Goal: Information Seeking & Learning: Compare options

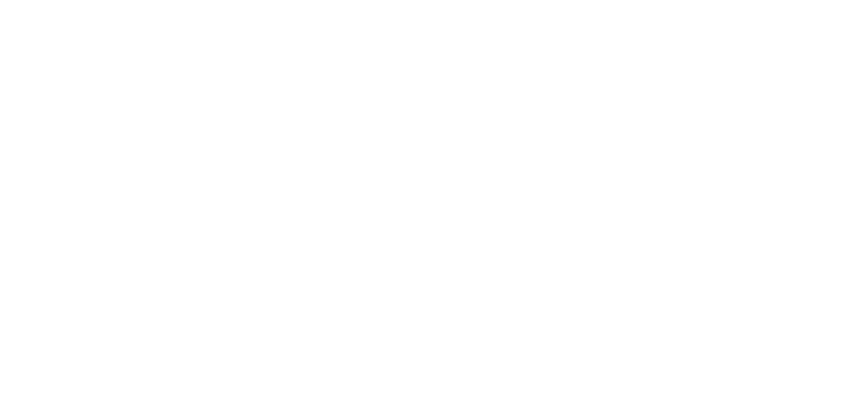
select select "******"
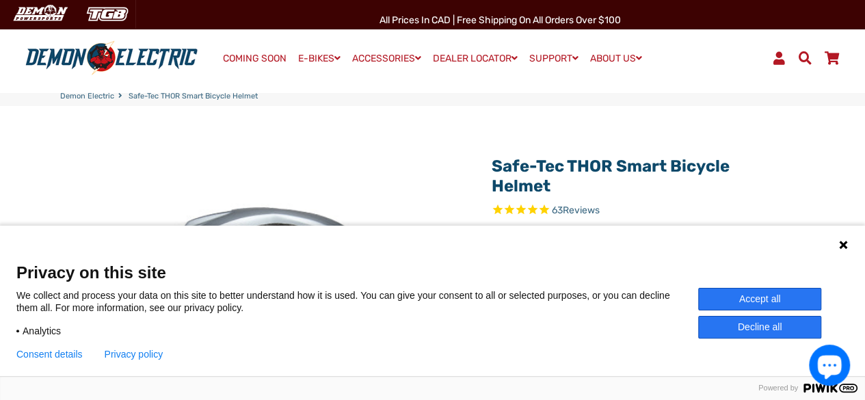
click at [844, 243] on icon at bounding box center [843, 245] width 8 height 8
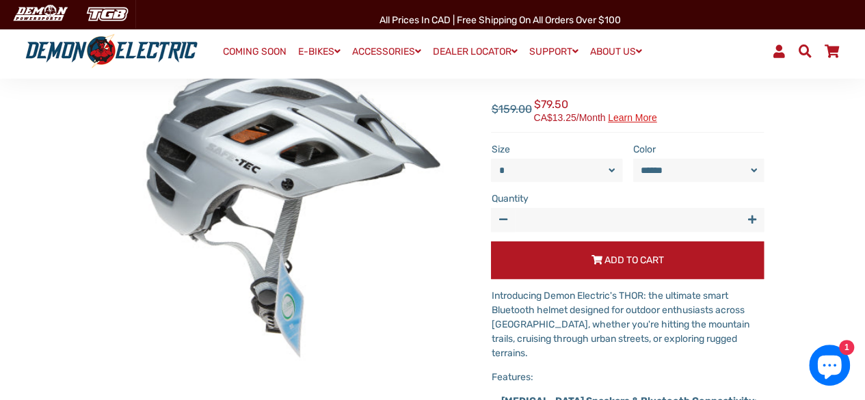
scroll to position [273, 0]
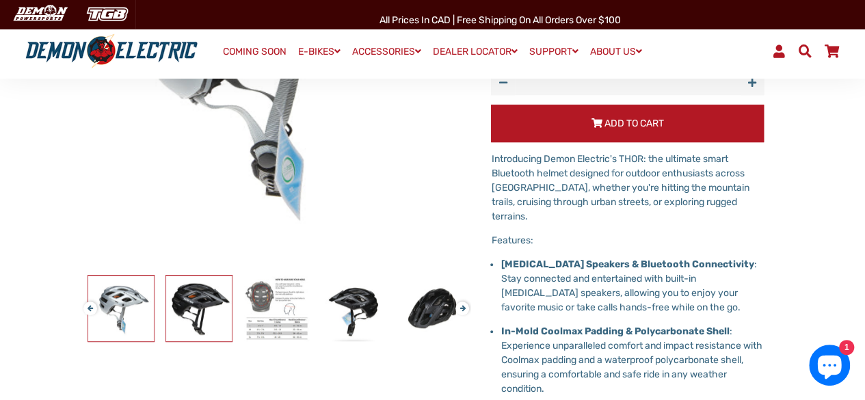
click at [193, 303] on img at bounding box center [199, 309] width 66 height 66
click at [282, 295] on img at bounding box center [277, 309] width 66 height 66
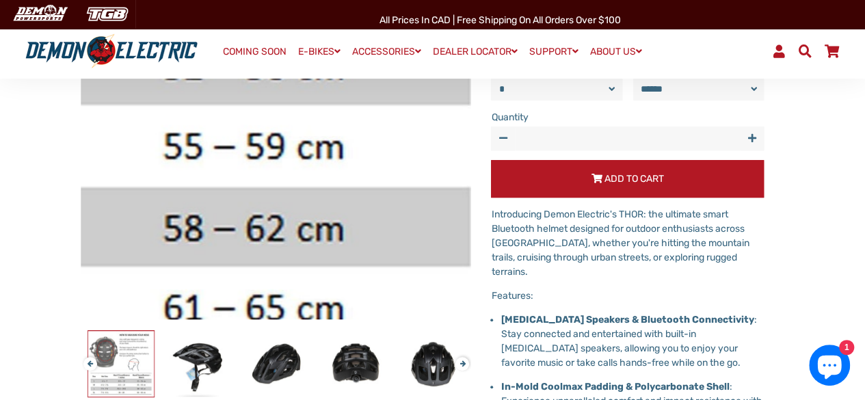
scroll to position [342, 0]
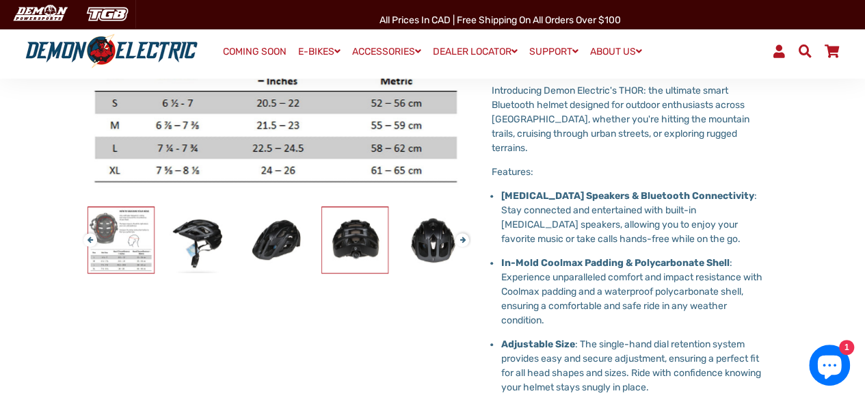
click at [348, 236] on img at bounding box center [355, 240] width 66 height 66
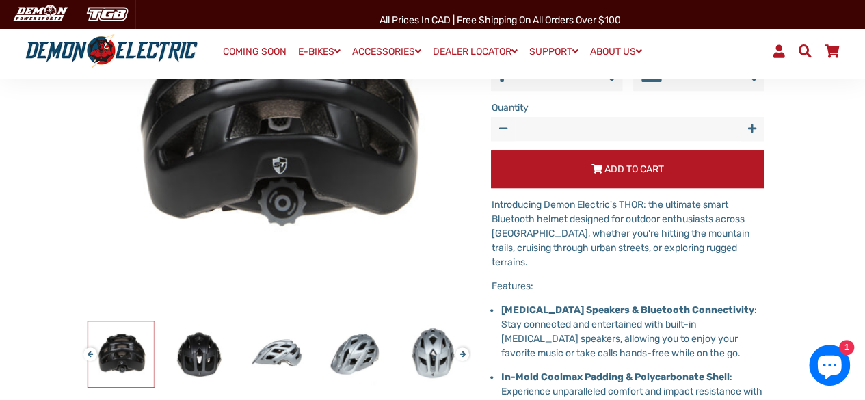
scroll to position [273, 0]
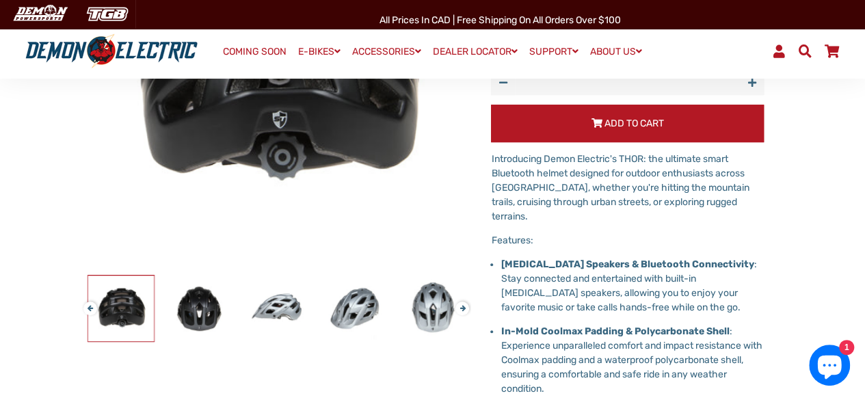
click at [464, 310] on button "Next" at bounding box center [459, 303] width 8 height 16
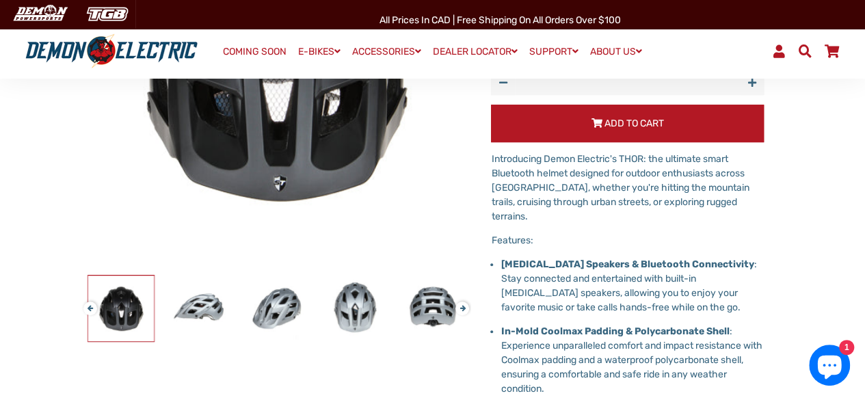
click at [464, 310] on button "Next" at bounding box center [459, 303] width 8 height 16
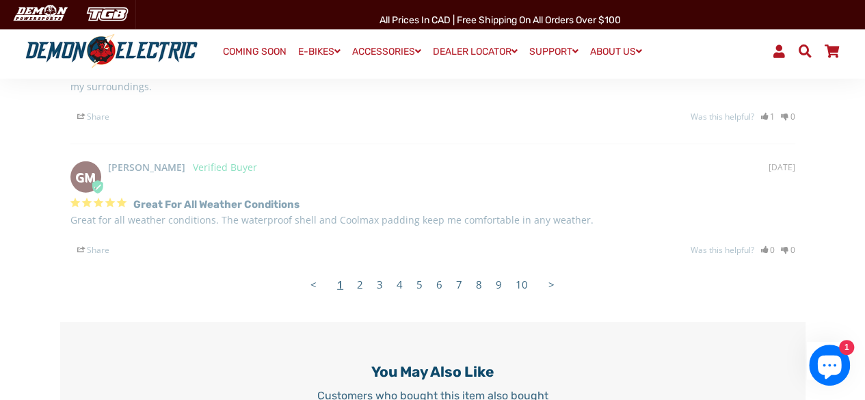
scroll to position [1778, 0]
click at [360, 270] on link "2" at bounding box center [360, 283] width 20 height 27
click at [362, 270] on link "2" at bounding box center [360, 283] width 20 height 27
click at [548, 270] on link ">" at bounding box center [551, 283] width 20 height 27
click at [360, 270] on link "2" at bounding box center [360, 283] width 20 height 27
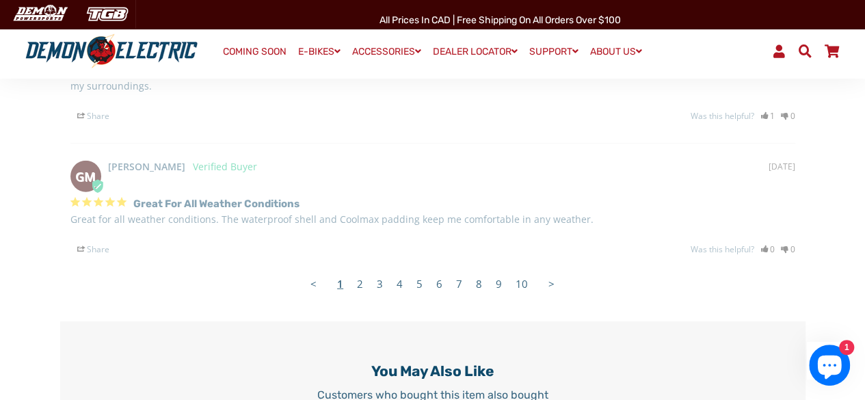
click at [362, 270] on link "2" at bounding box center [360, 283] width 20 height 27
drag, startPoint x: 362, startPoint y: 250, endPoint x: 371, endPoint y: 252, distance: 10.0
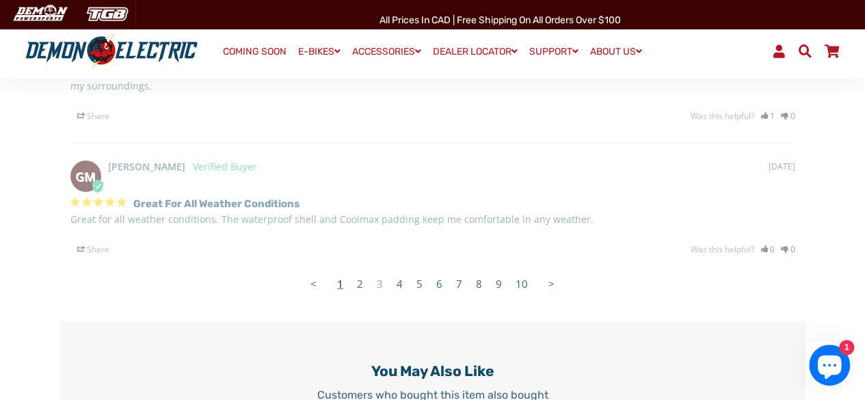
click at [364, 270] on link "2" at bounding box center [360, 283] width 20 height 27
click at [380, 270] on link "3" at bounding box center [380, 283] width 20 height 27
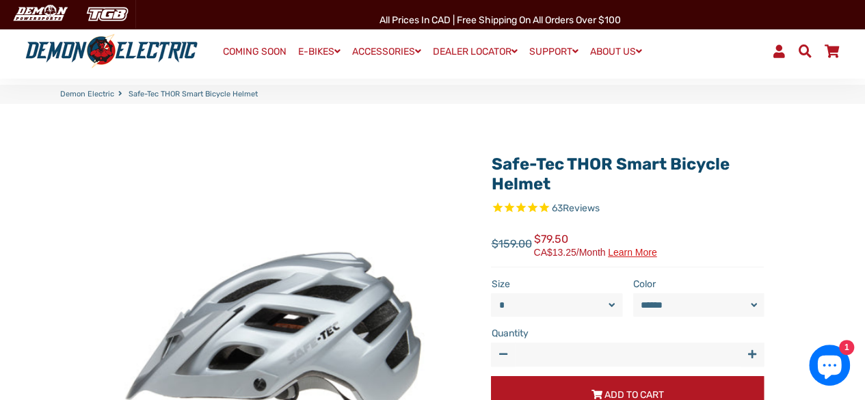
scroll to position [0, 0]
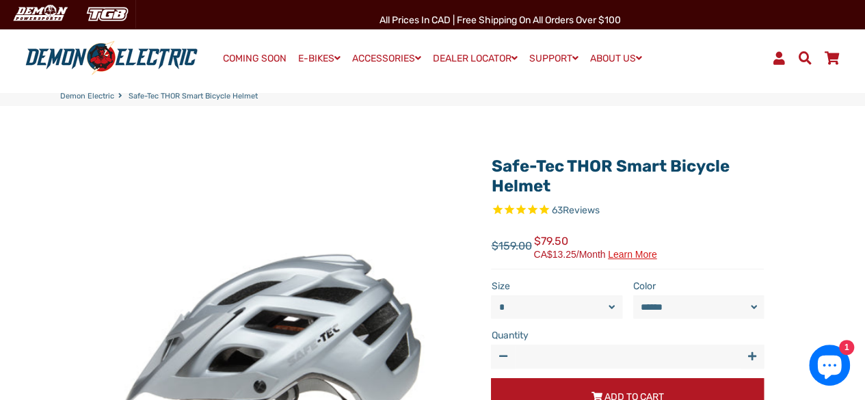
click at [691, 297] on select "****** *****" at bounding box center [698, 306] width 131 height 23
click at [541, 308] on select "* *" at bounding box center [556, 306] width 131 height 23
click at [406, 204] on img at bounding box center [276, 342] width 390 height 390
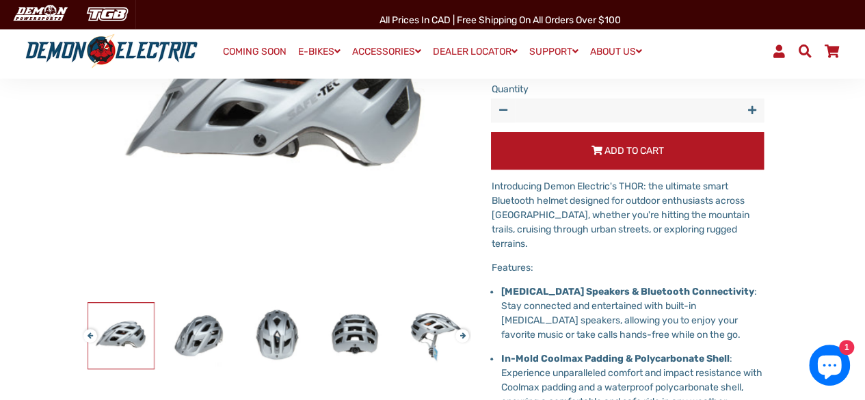
scroll to position [273, 0]
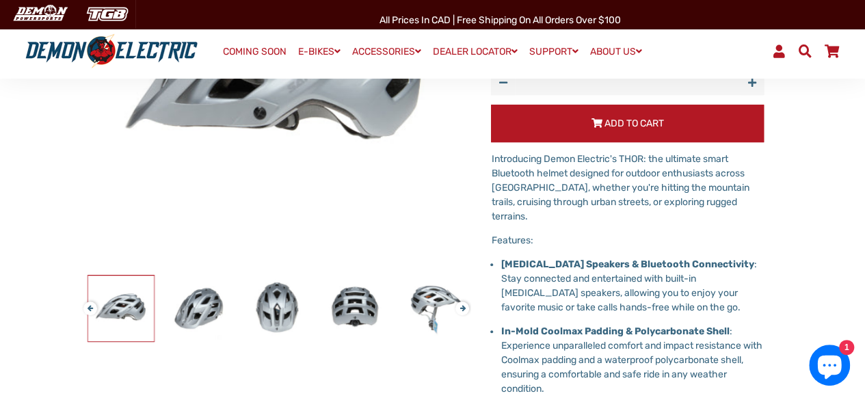
click at [90, 306] on button "Previous" at bounding box center [87, 303] width 8 height 16
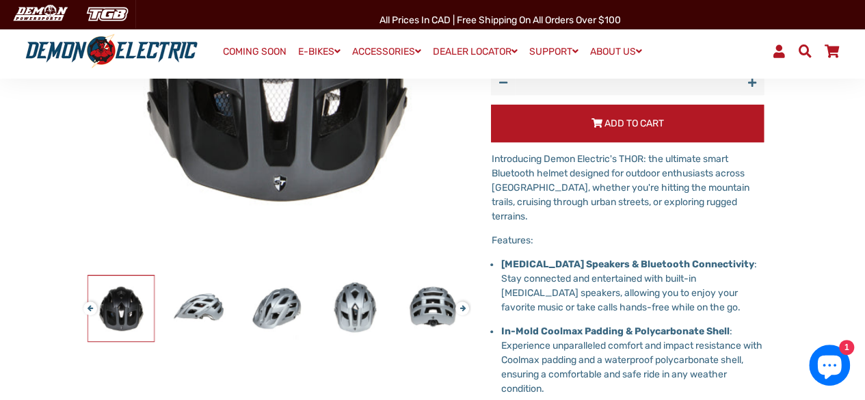
click at [90, 306] on button "Previous" at bounding box center [87, 303] width 8 height 16
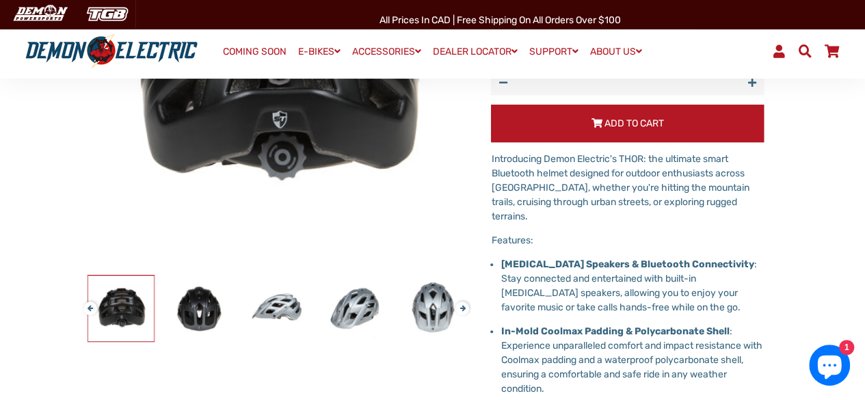
click at [90, 306] on button "Previous" at bounding box center [87, 303] width 8 height 16
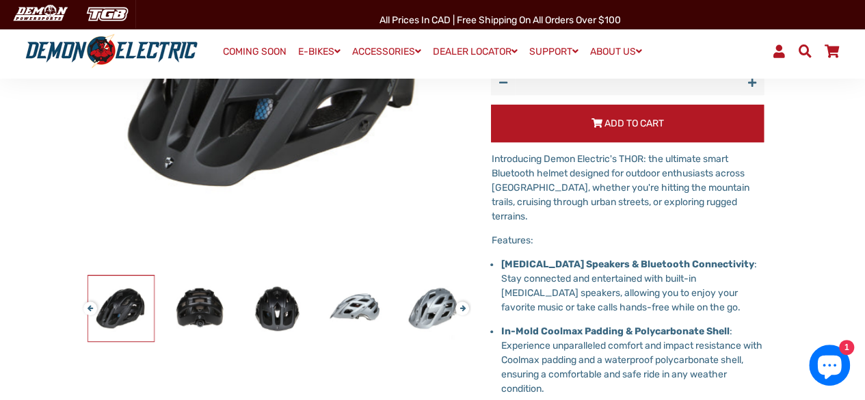
click at [90, 306] on button "Previous" at bounding box center [87, 303] width 8 height 16
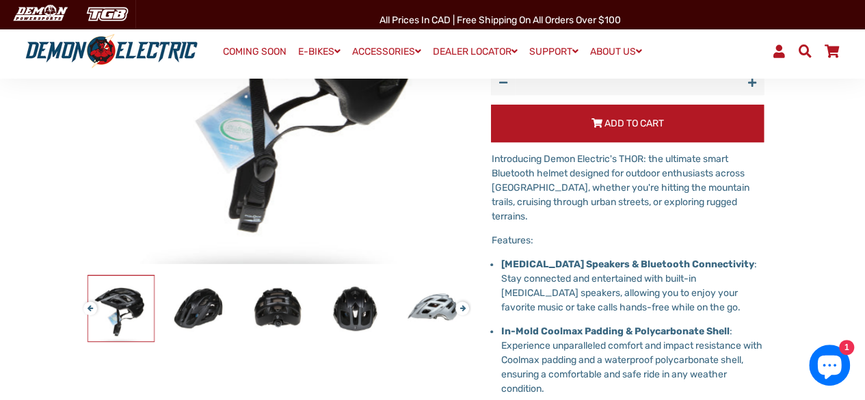
click at [90, 306] on button "Previous" at bounding box center [87, 303] width 8 height 16
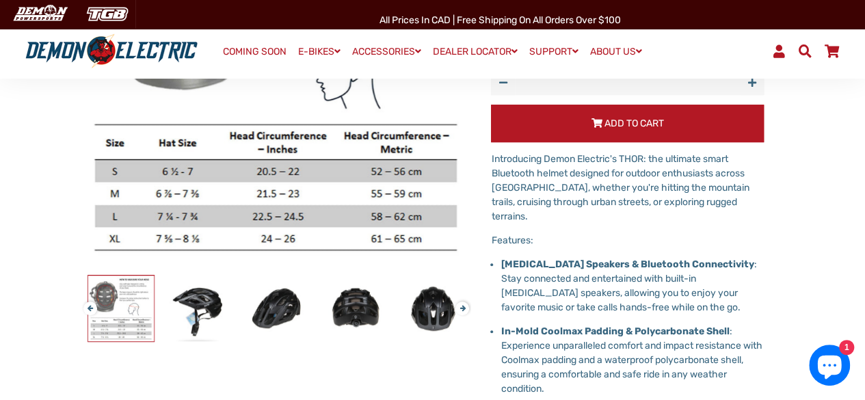
click at [90, 306] on button "Previous" at bounding box center [87, 303] width 8 height 16
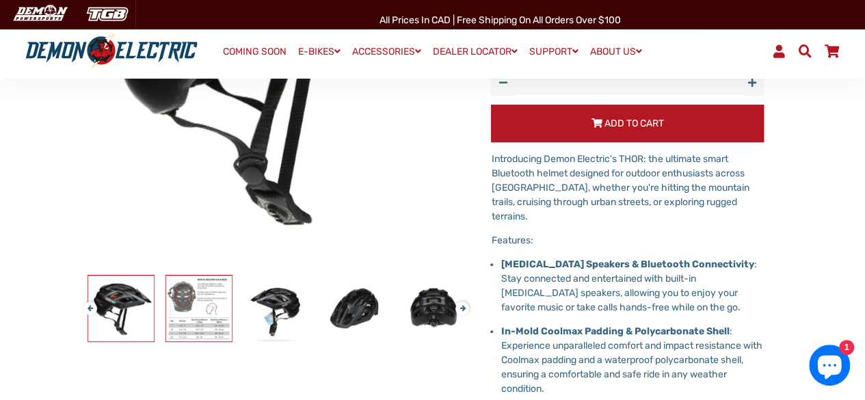
click at [202, 321] on img at bounding box center [199, 309] width 66 height 66
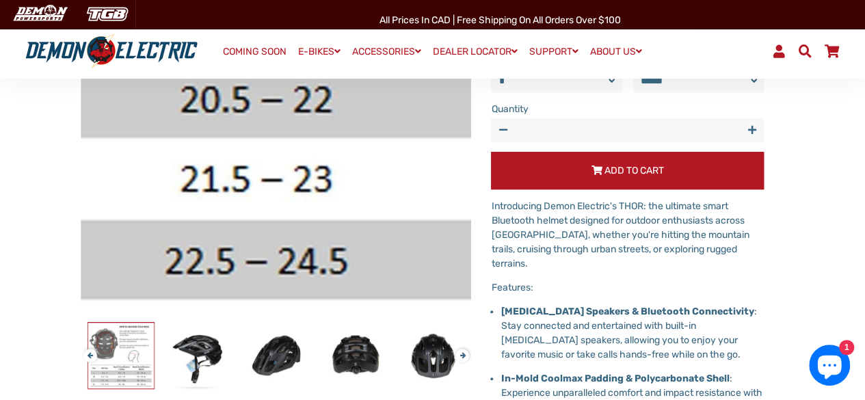
scroll to position [205, 0]
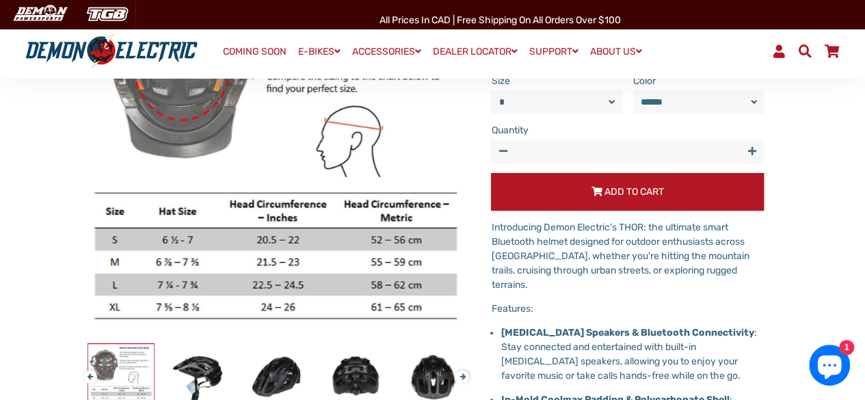
click at [693, 105] on select "****** *****" at bounding box center [698, 101] width 131 height 23
select select "*****"
click at [633, 90] on select "****** *****" at bounding box center [698, 101] width 131 height 23
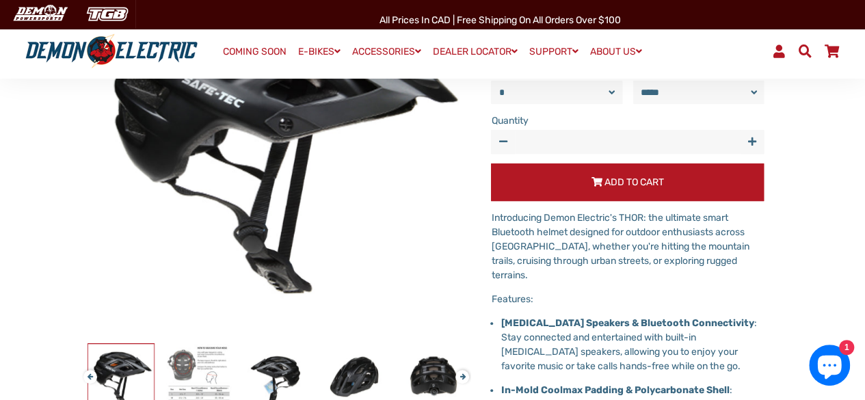
click at [585, 92] on select "* *" at bounding box center [556, 92] width 131 height 23
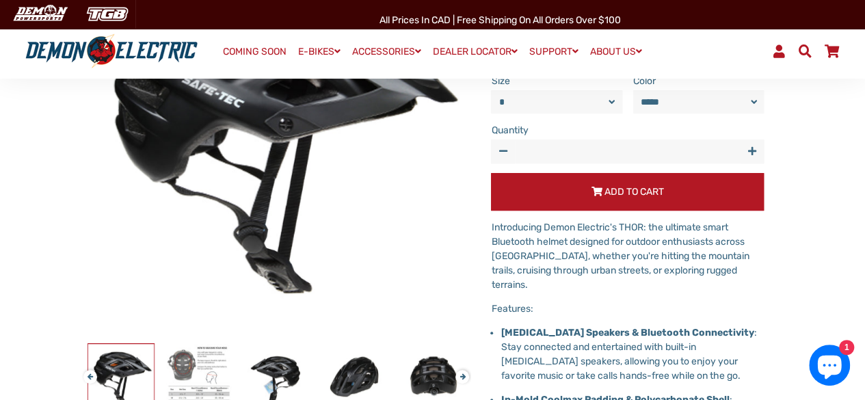
click at [800, 113] on div "Safe-Tec THOR Smart Bicycle Helmet 63 Reviews" at bounding box center [432, 371] width 745 height 858
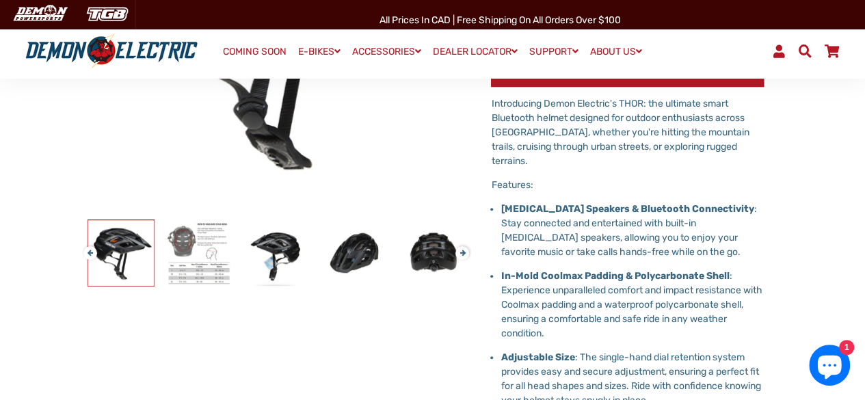
scroll to position [342, 0]
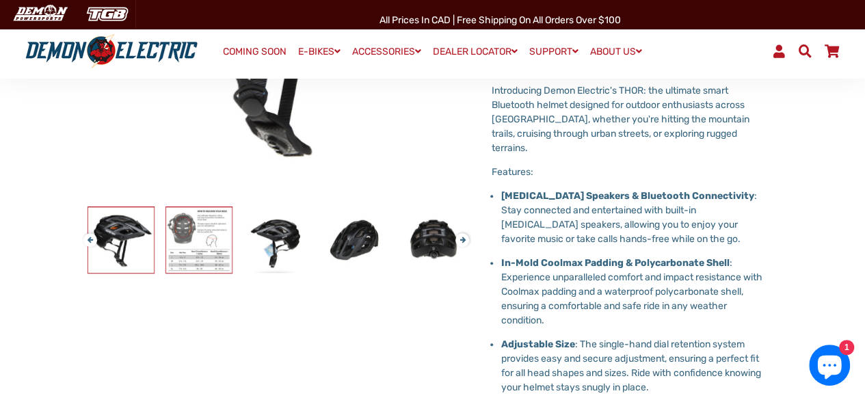
click at [197, 228] on img at bounding box center [199, 240] width 66 height 66
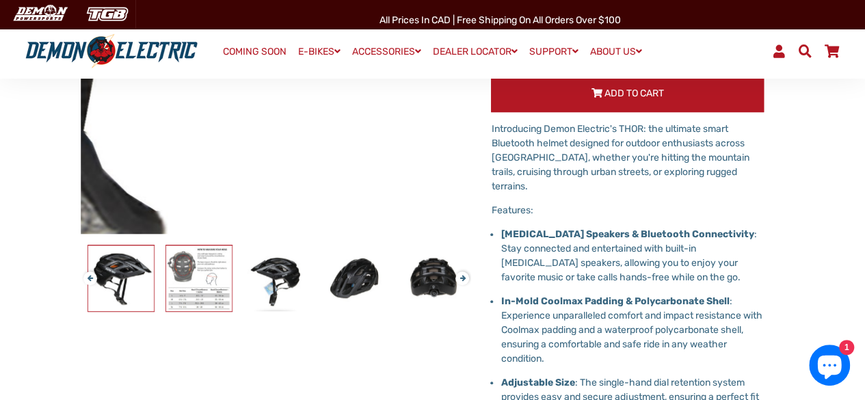
scroll to position [410, 0]
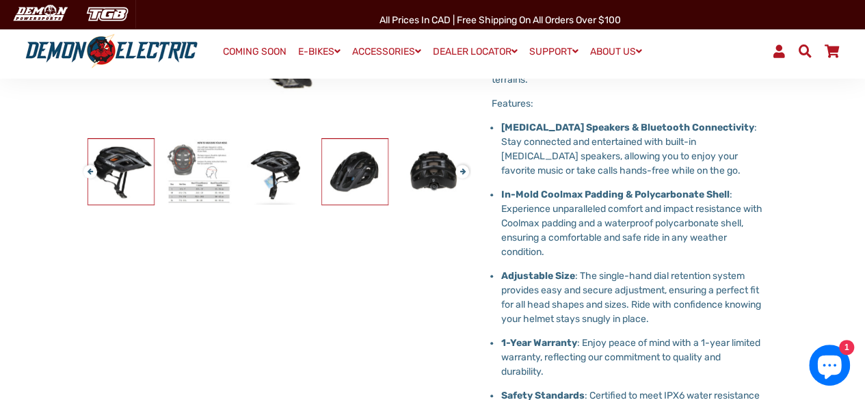
click at [349, 174] on img at bounding box center [355, 172] width 66 height 66
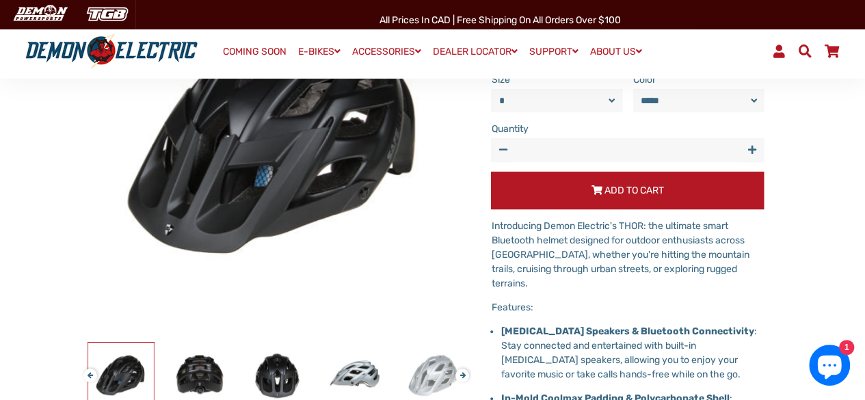
scroll to position [342, 0]
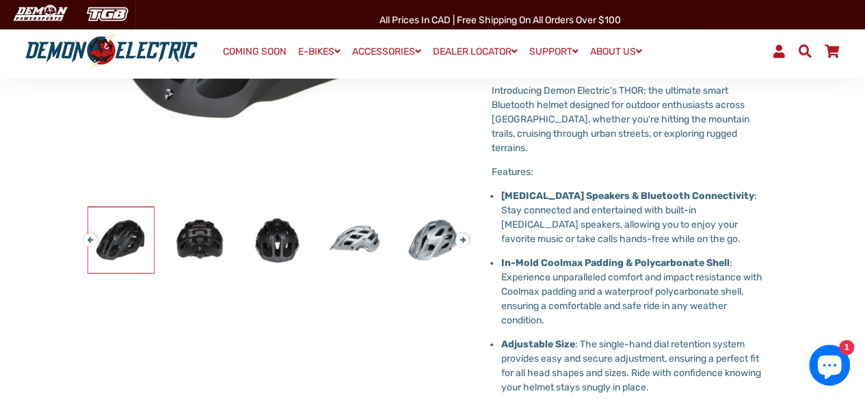
click at [461, 238] on button "Next" at bounding box center [459, 234] width 8 height 16
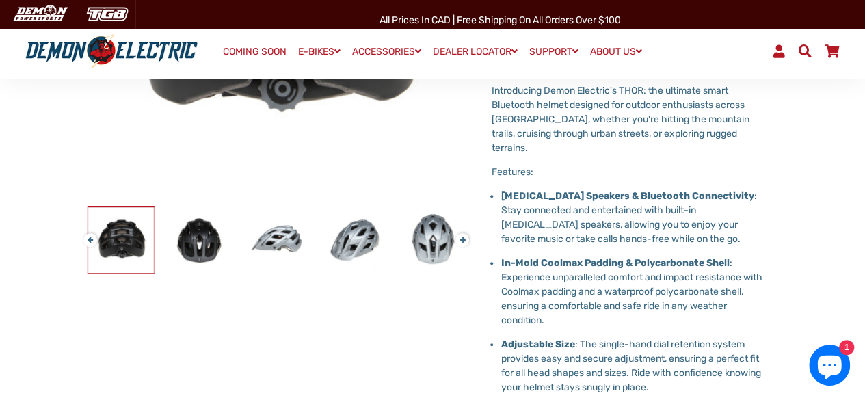
click at [461, 238] on button "Next" at bounding box center [459, 234] width 8 height 16
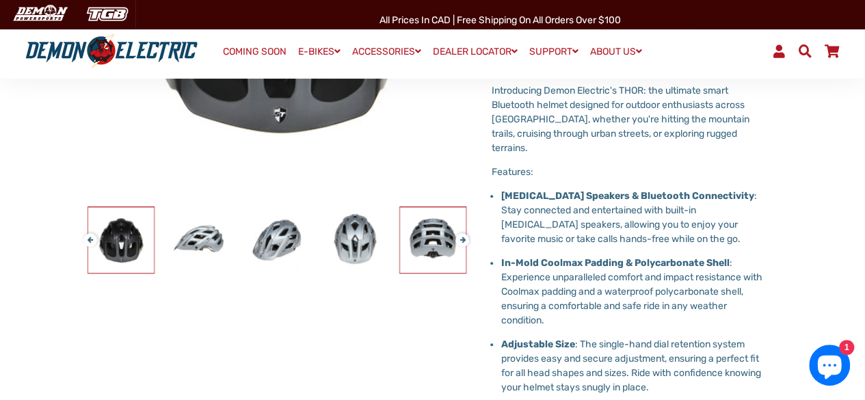
click at [435, 236] on img at bounding box center [433, 240] width 66 height 66
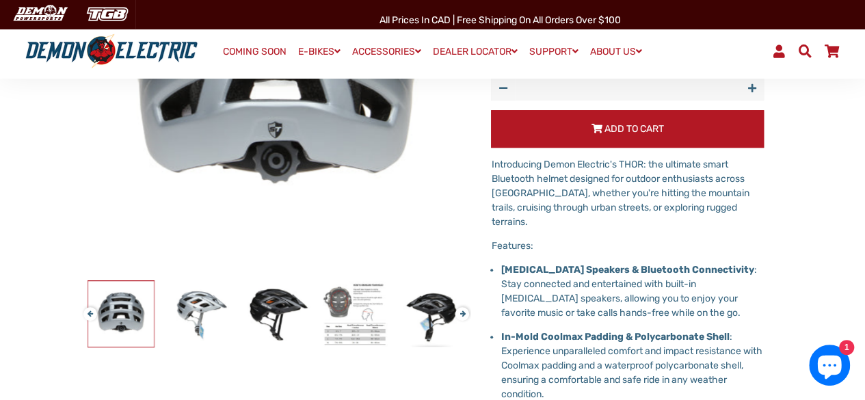
scroll to position [273, 0]
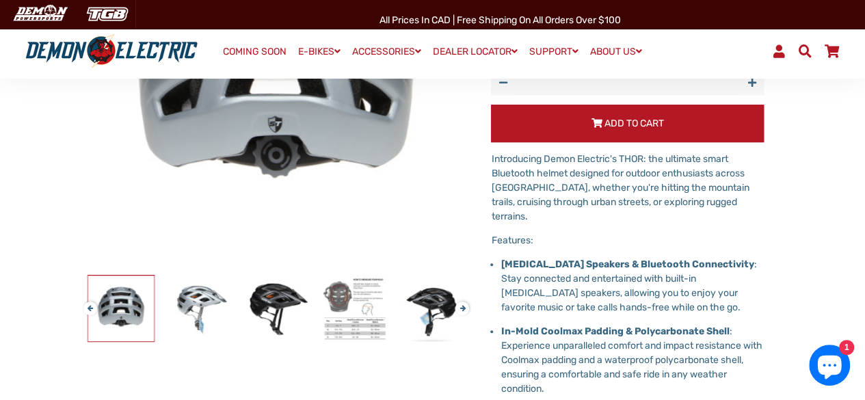
click at [464, 306] on button "Next" at bounding box center [459, 303] width 8 height 16
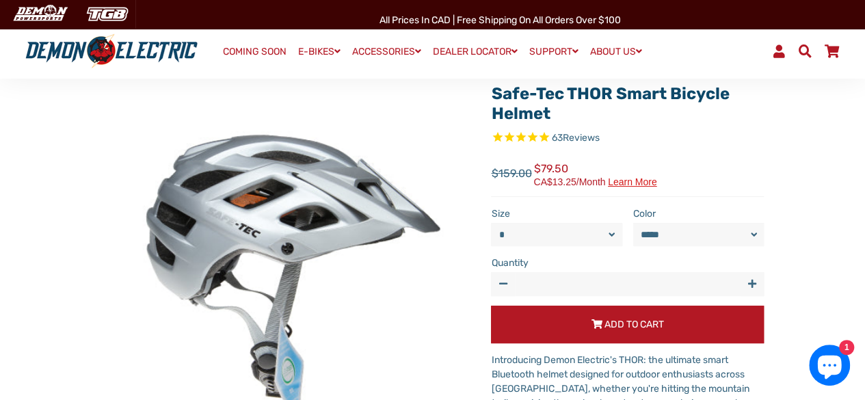
scroll to position [68, 0]
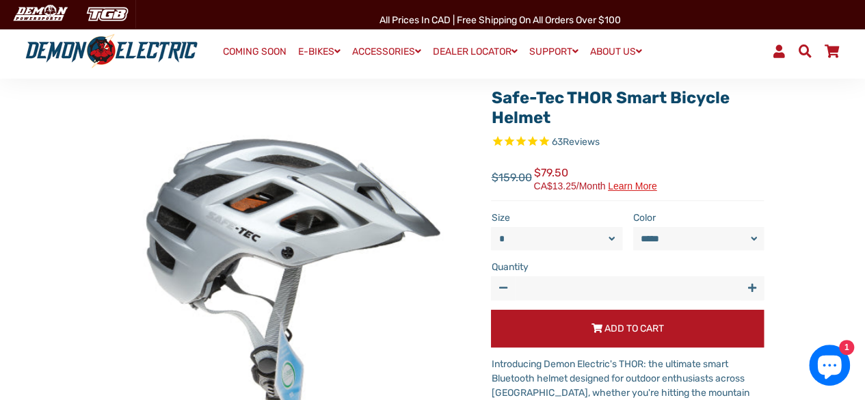
click at [281, 374] on img at bounding box center [276, 274] width 390 height 390
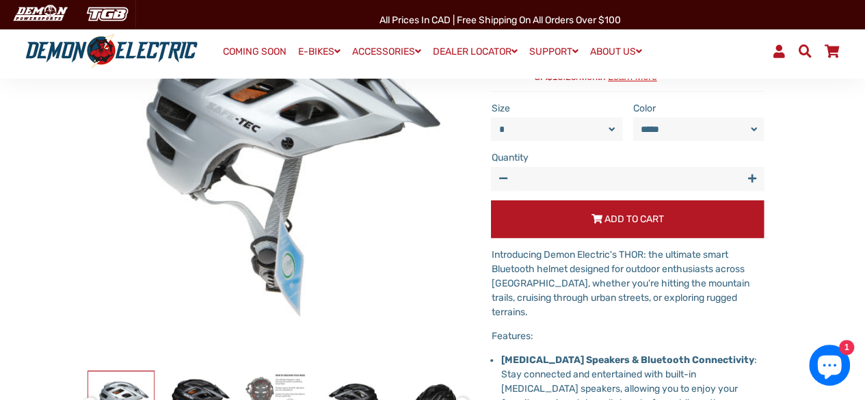
scroll to position [273, 0]
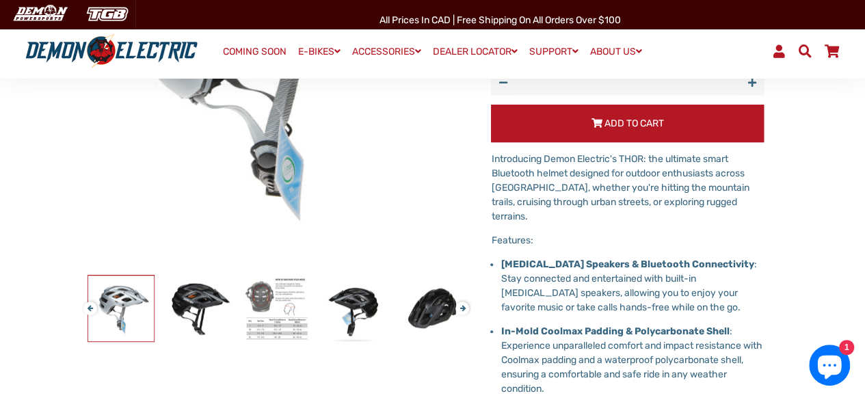
click at [259, 131] on img at bounding box center [276, 69] width 390 height 390
click at [354, 299] on img at bounding box center [355, 309] width 66 height 66
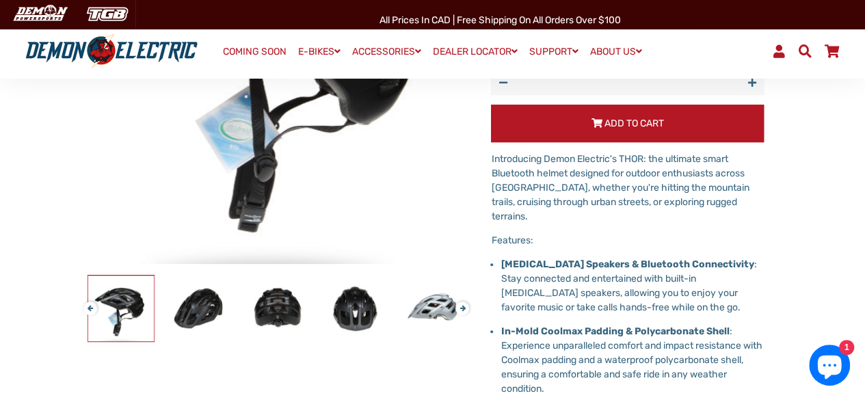
click at [461, 306] on button "Next" at bounding box center [459, 303] width 8 height 16
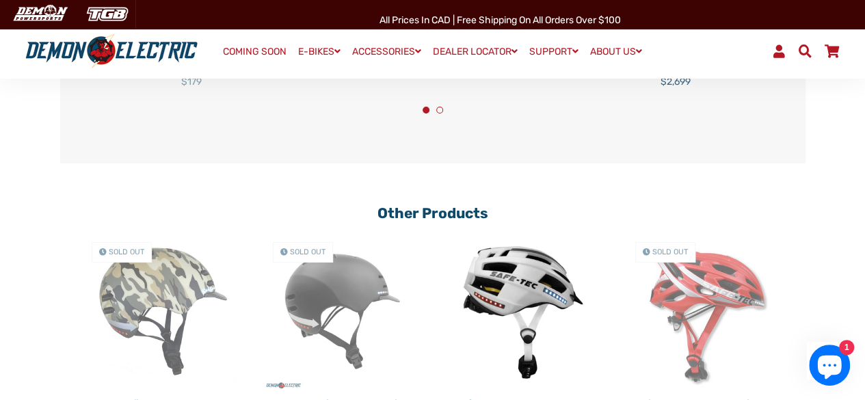
scroll to position [2188, 0]
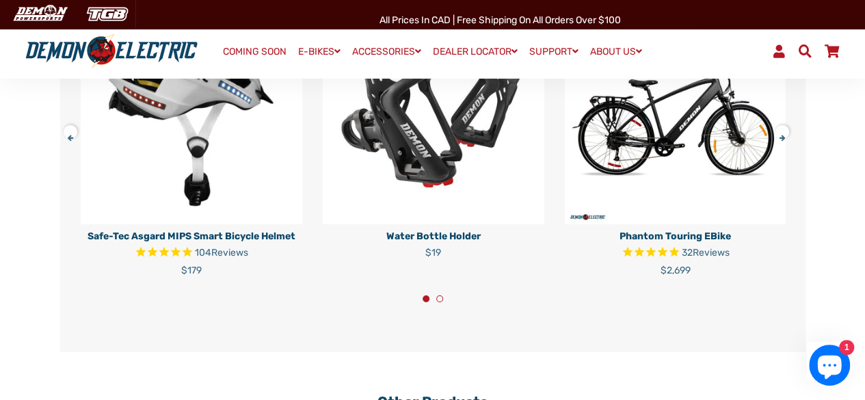
click at [178, 153] on img at bounding box center [192, 114] width 222 height 222
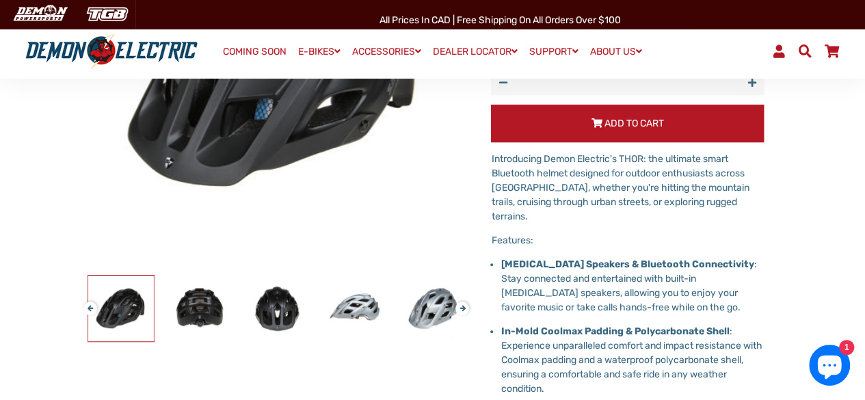
scroll to position [410, 0]
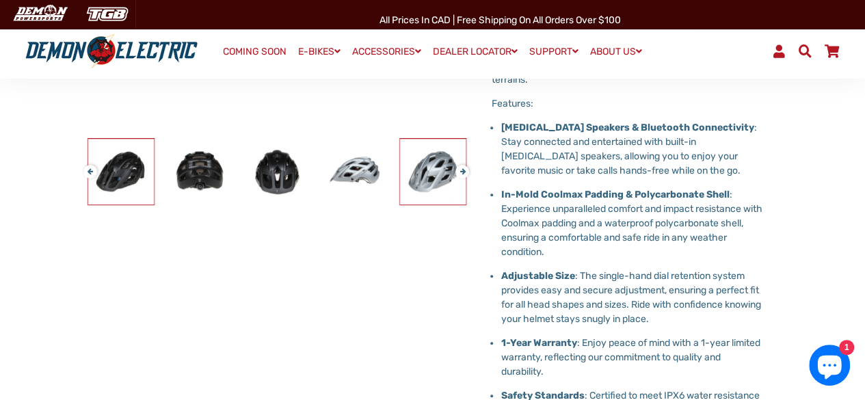
click at [438, 168] on img at bounding box center [433, 172] width 66 height 66
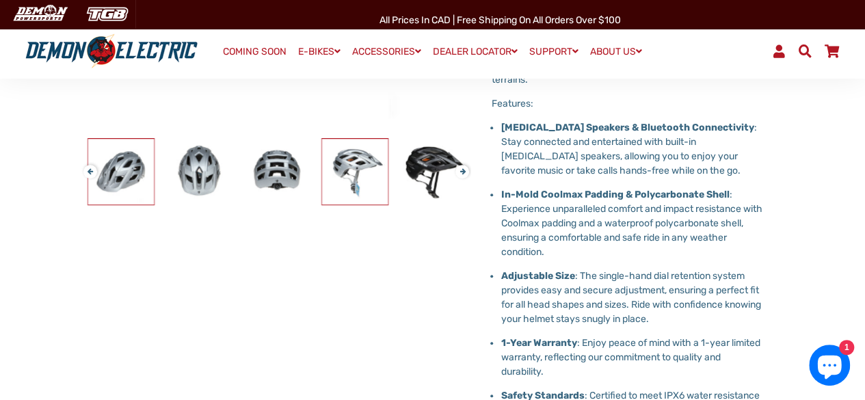
click at [353, 176] on img at bounding box center [355, 172] width 66 height 66
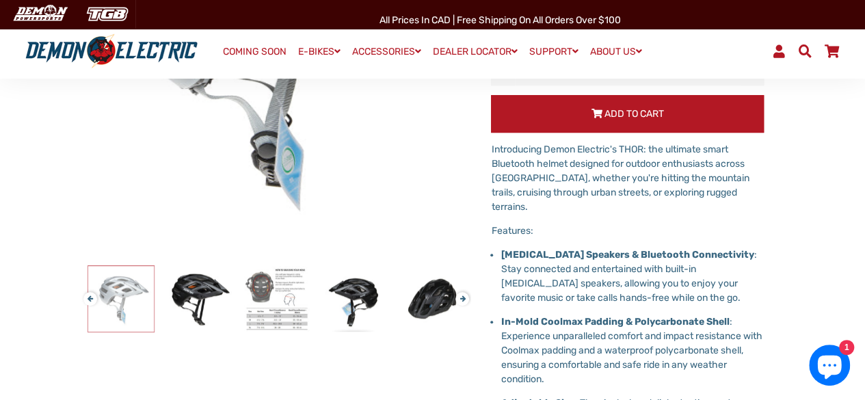
scroll to position [0, 0]
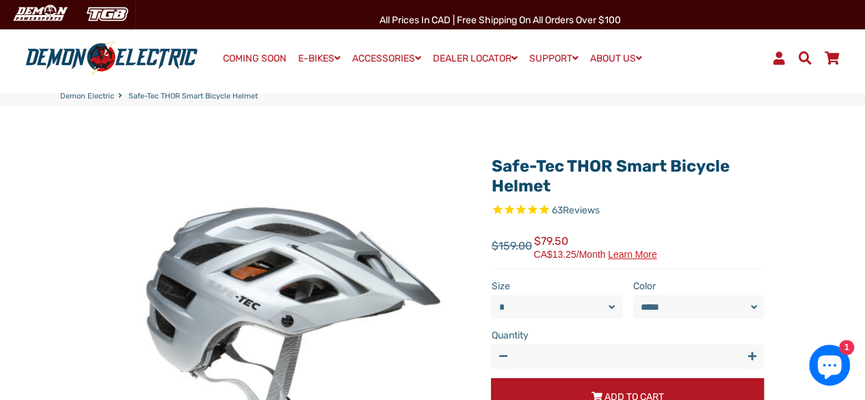
click at [289, 338] on img at bounding box center [276, 342] width 390 height 390
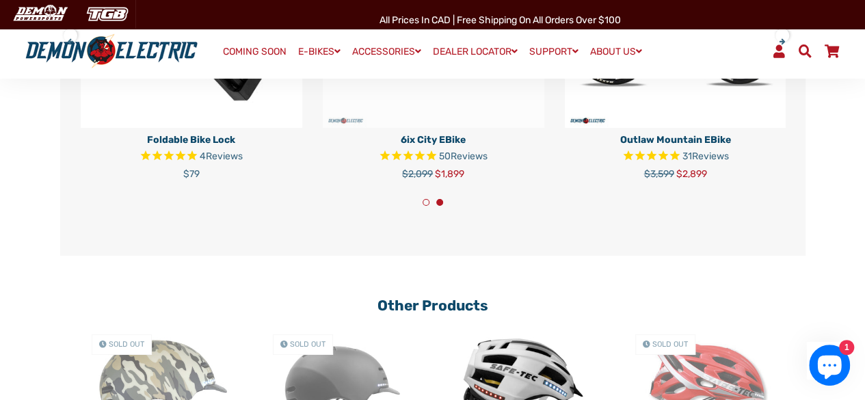
scroll to position [2461, 0]
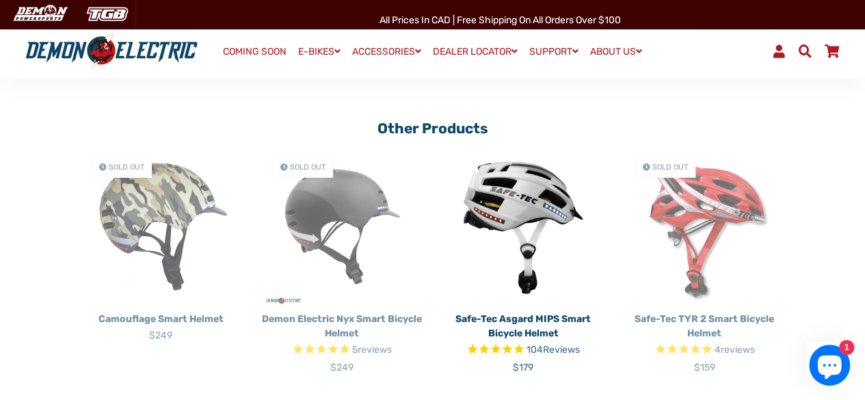
click at [496, 159] on img at bounding box center [523, 226] width 161 height 161
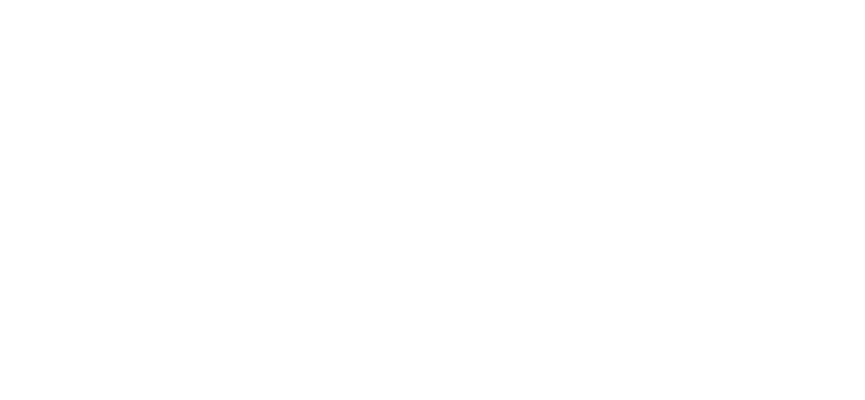
select select "******"
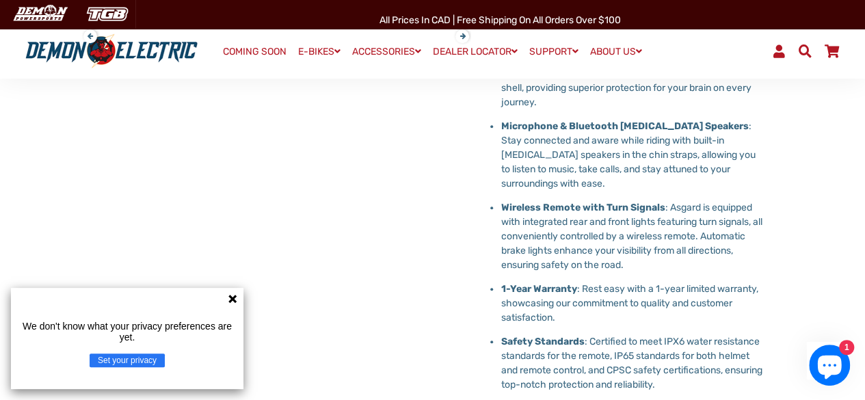
scroll to position [479, 0]
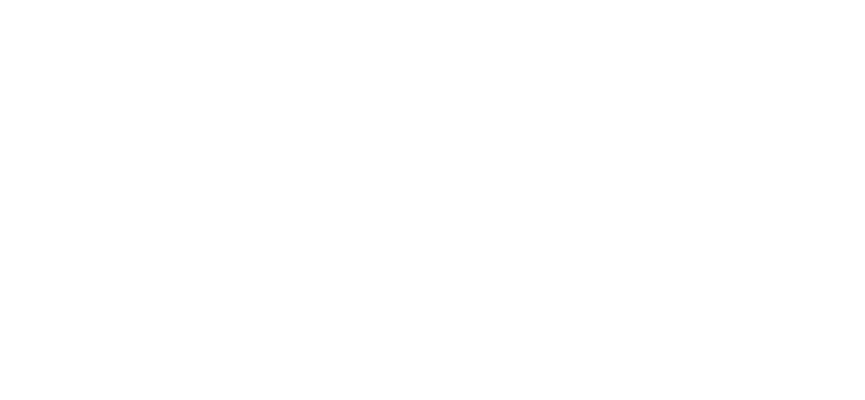
select select "******"
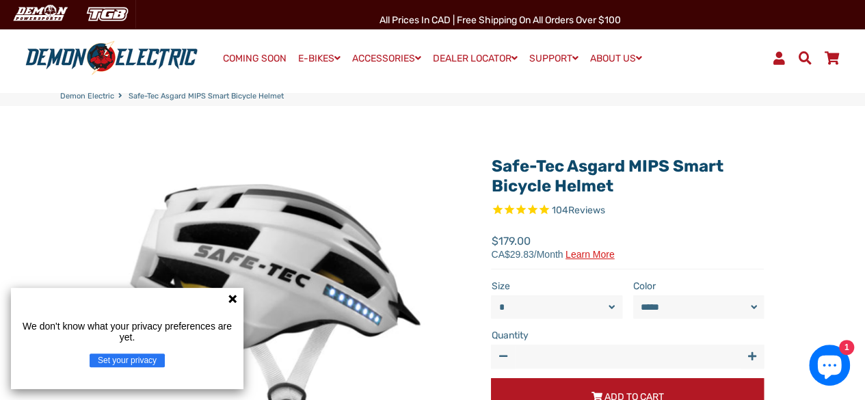
click at [232, 295] on icon at bounding box center [232, 298] width 11 height 11
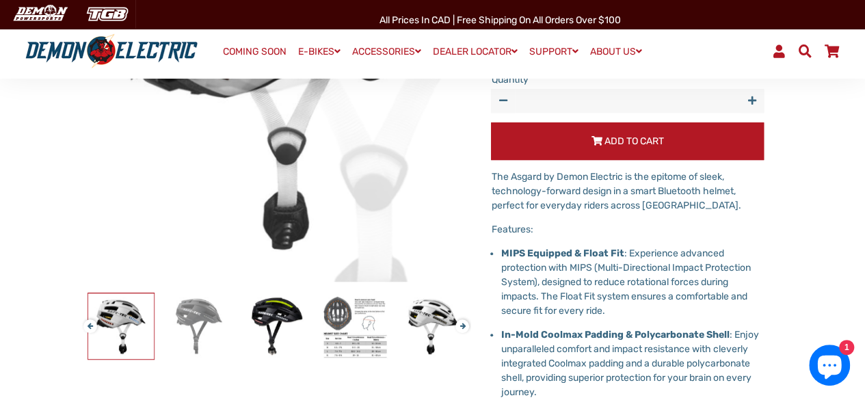
scroll to position [273, 0]
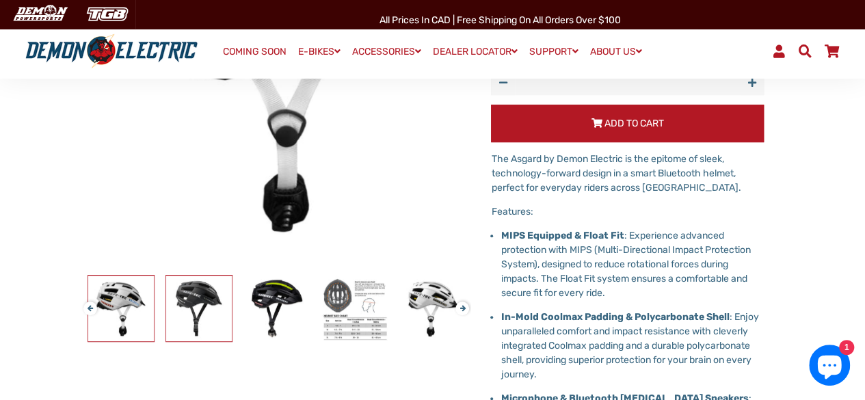
click at [198, 297] on img at bounding box center [199, 309] width 66 height 66
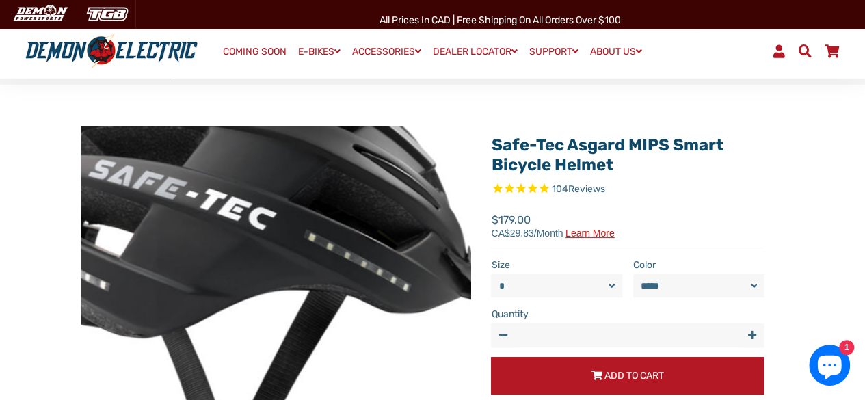
scroll to position [0, 0]
